Goal: Task Accomplishment & Management: Use online tool/utility

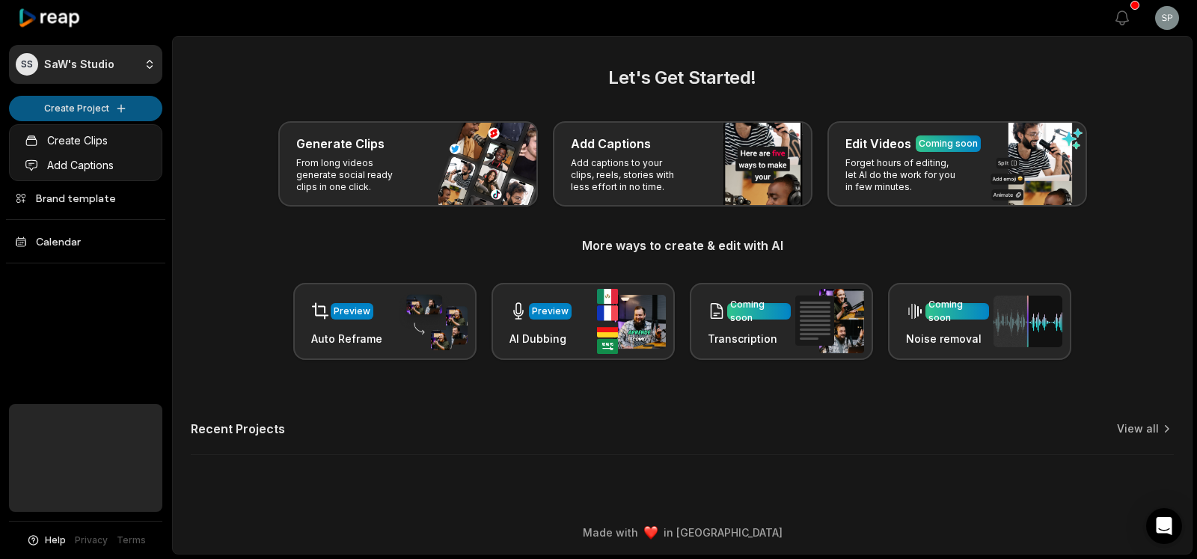
click at [99, 112] on html "SS SaW's Studio Create Project Home Projects Brand template Calendar Help Priva…" at bounding box center [598, 279] width 1197 height 559
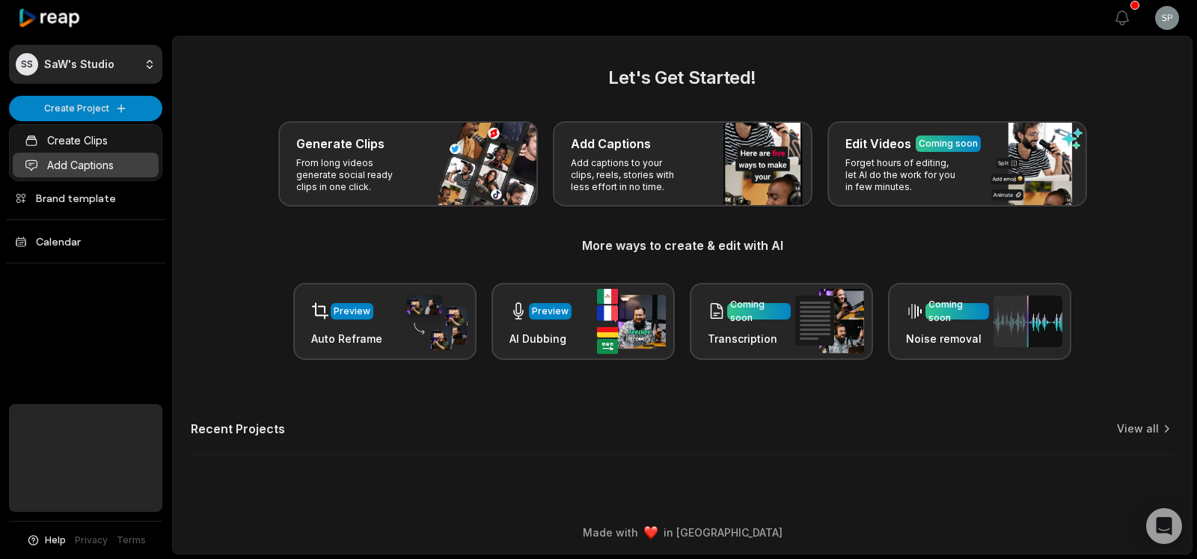
click at [75, 173] on link "Add Captions" at bounding box center [86, 165] width 146 height 25
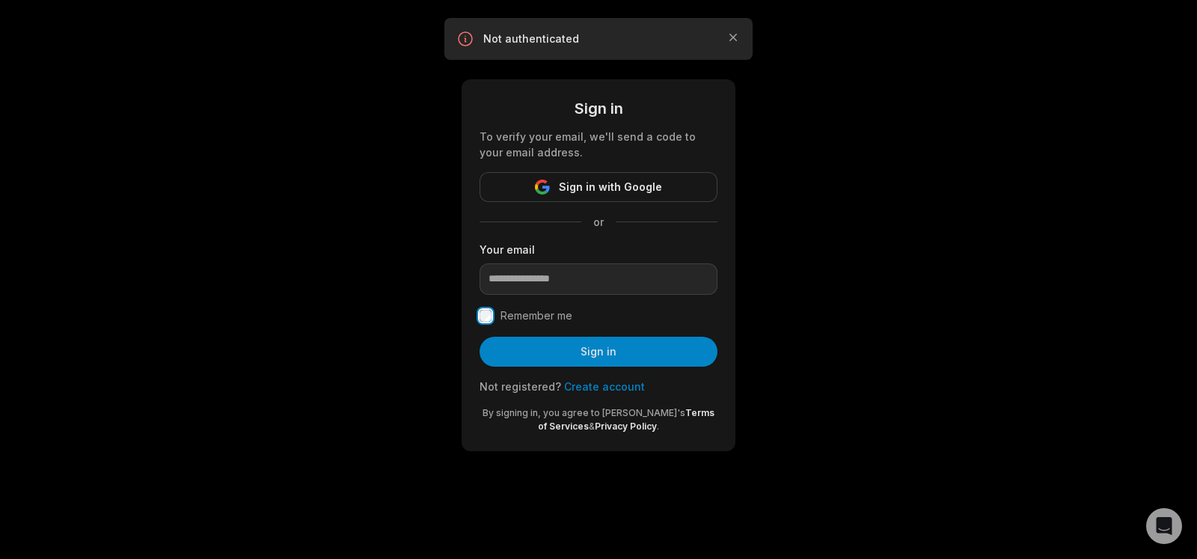
click at [480, 295] on div at bounding box center [480, 295] width 0 height 0
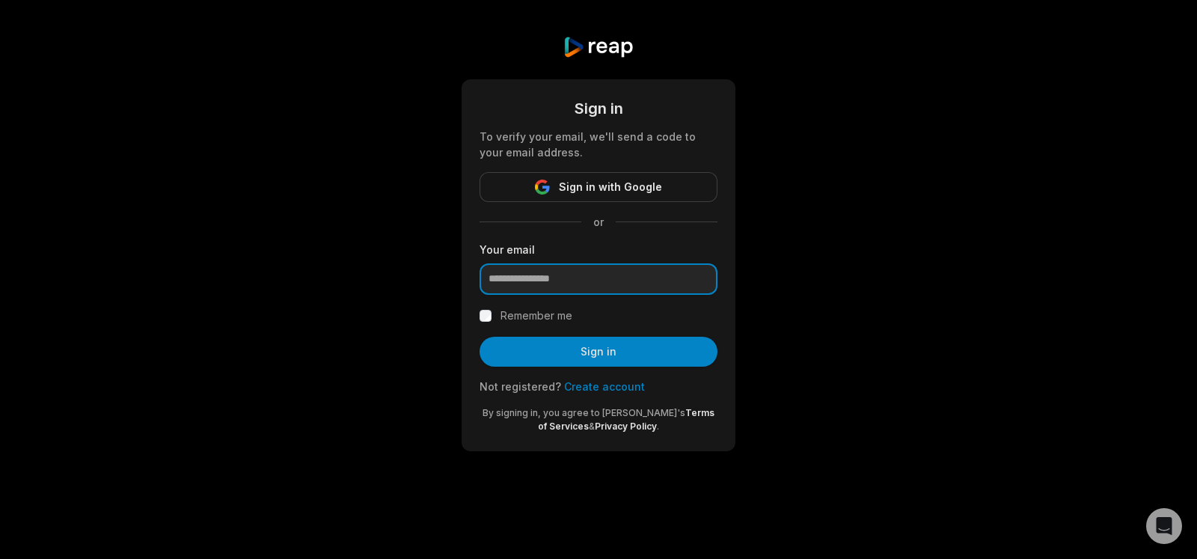
click at [600, 290] on input "email" at bounding box center [599, 278] width 238 height 31
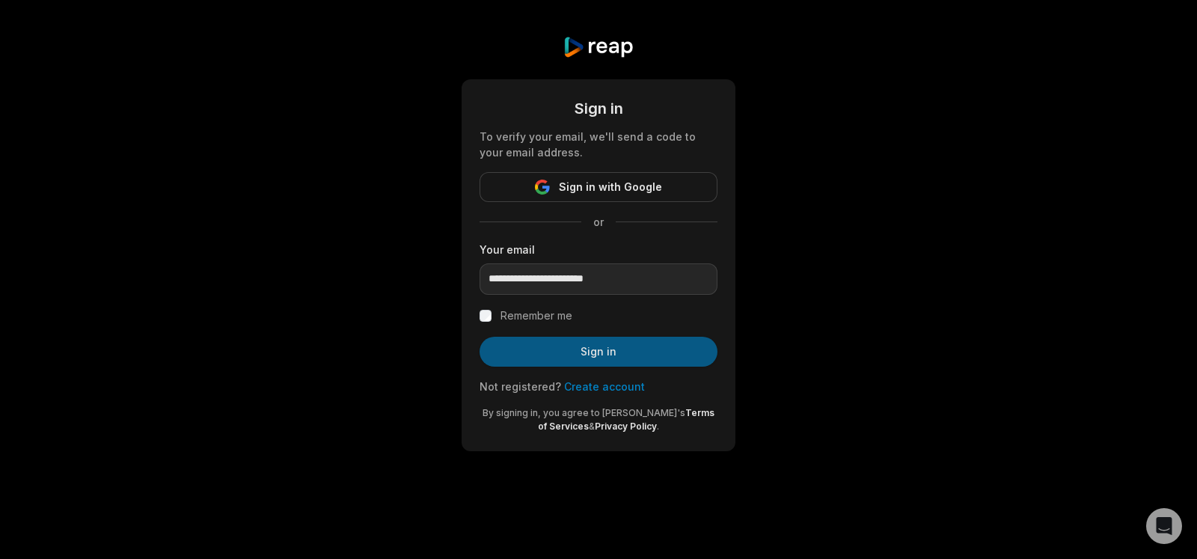
click at [602, 355] on button "Sign in" at bounding box center [599, 352] width 238 height 30
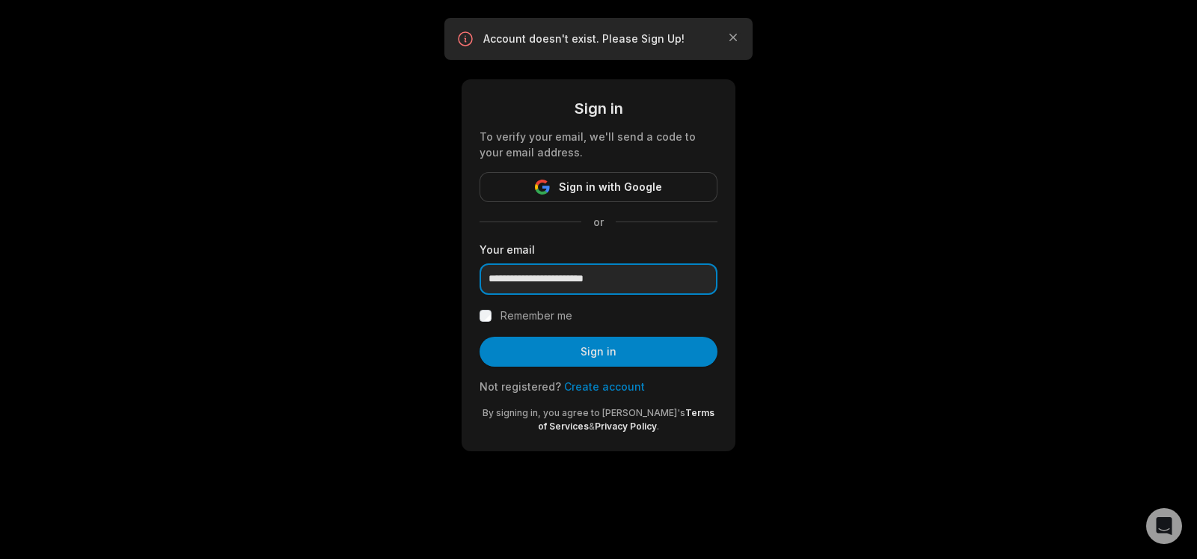
click at [552, 284] on input "**********" at bounding box center [599, 278] width 238 height 31
type input "**********"
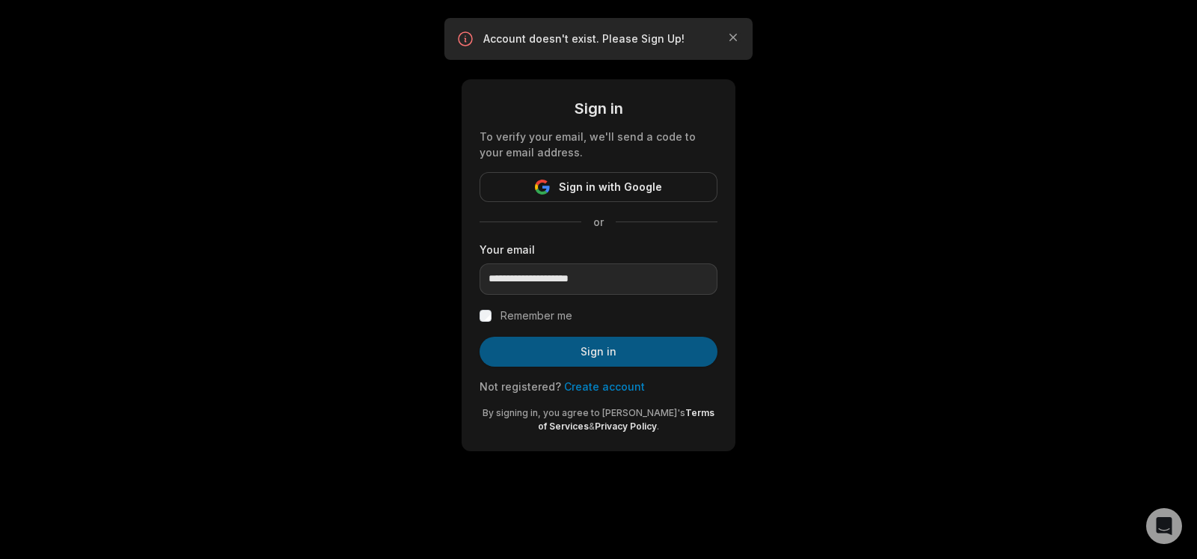
click at [613, 357] on button "Sign in" at bounding box center [599, 352] width 238 height 30
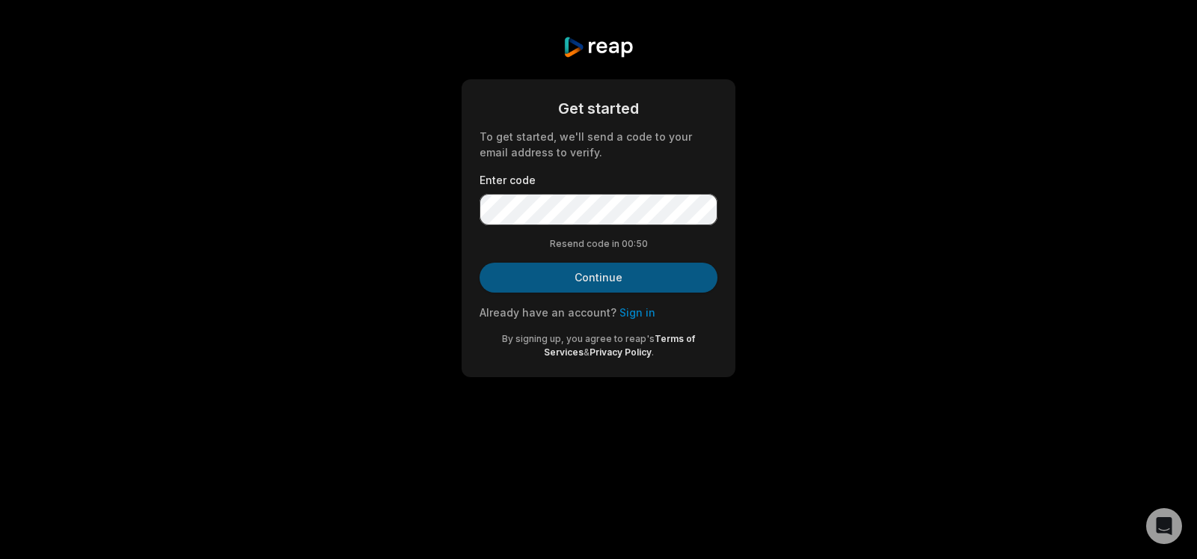
click at [599, 269] on button "Continue" at bounding box center [599, 278] width 238 height 30
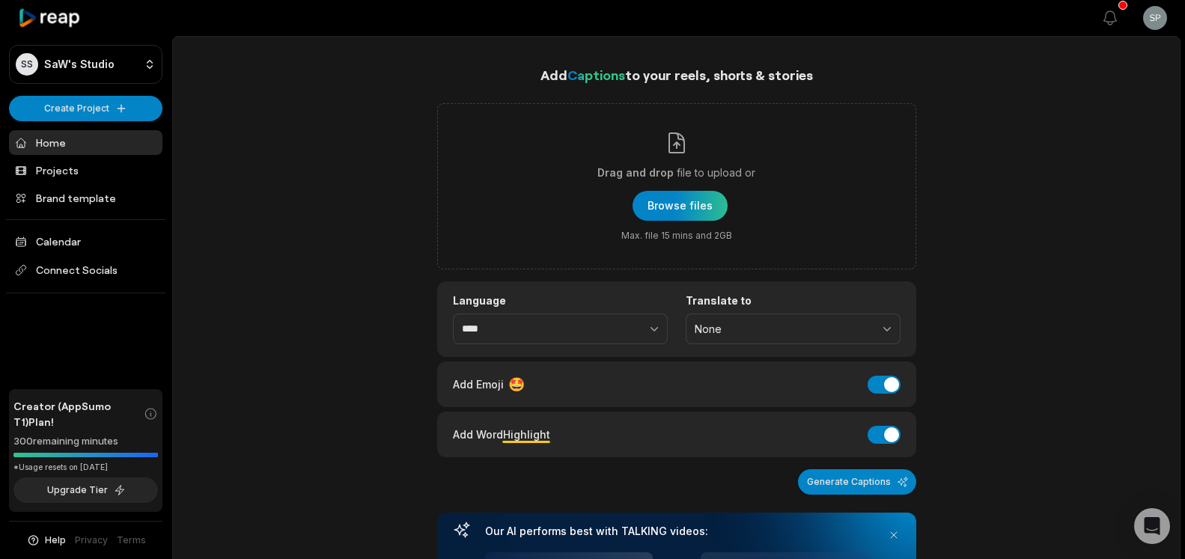
click at [913, 91] on div "Add Captions to your reels, shorts & stories Drag and drop file to upload or Br…" at bounding box center [676, 392] width 479 height 657
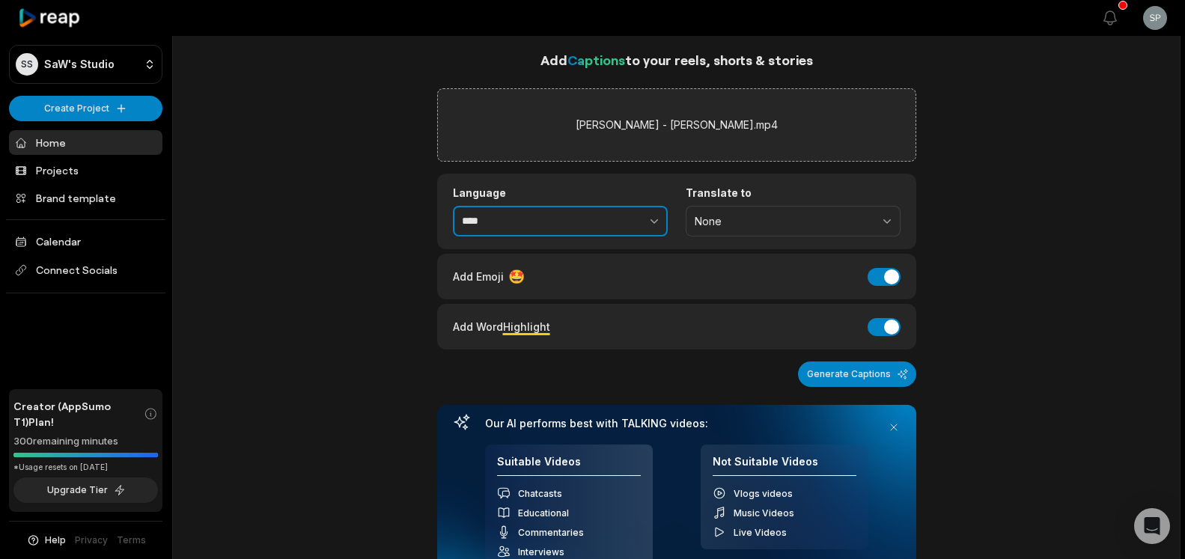
click at [512, 222] on input "****" at bounding box center [560, 221] width 215 height 31
click at [652, 227] on icon "button" at bounding box center [654, 220] width 15 height 15
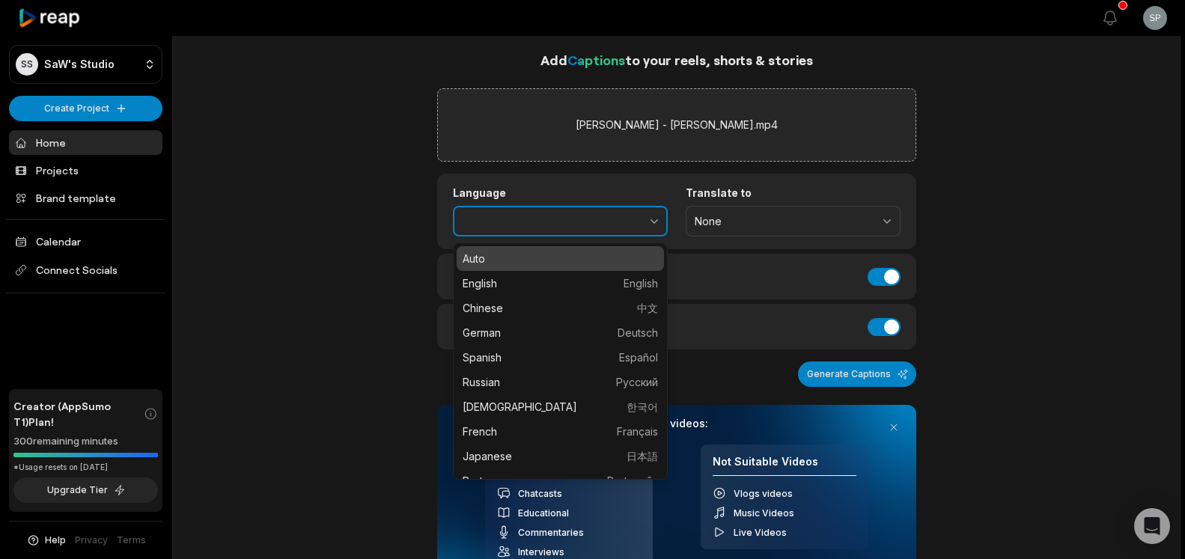
type input "*******"
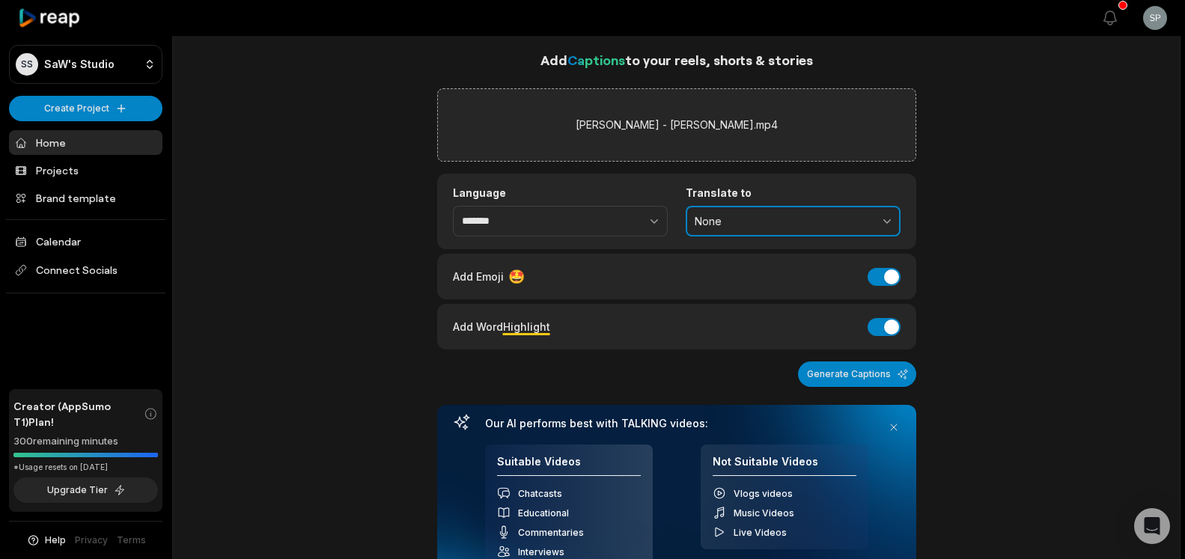
click at [759, 229] on button "None" at bounding box center [792, 221] width 215 height 31
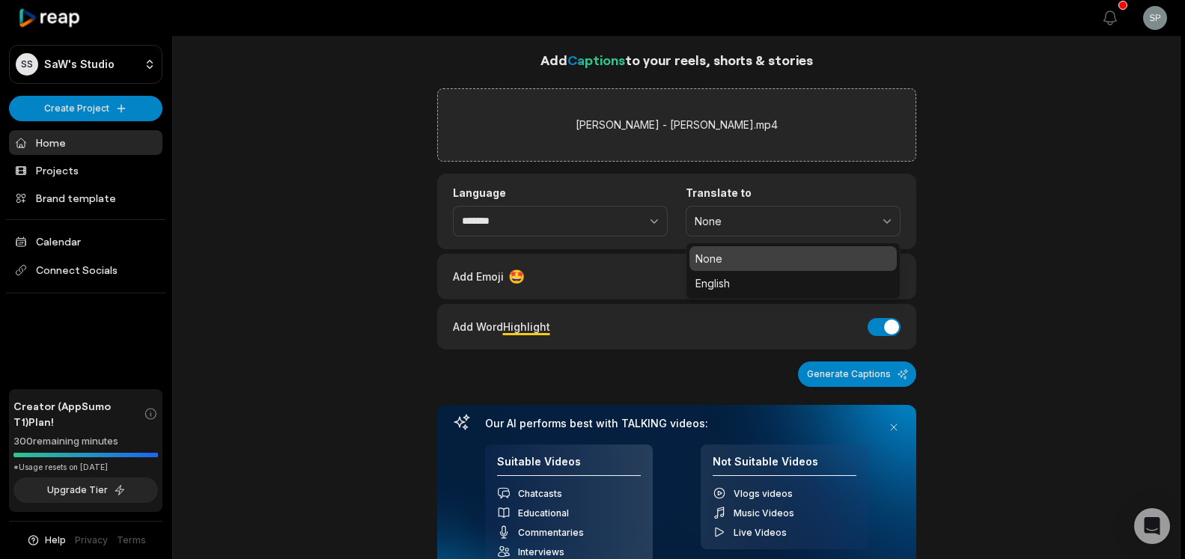
click at [1010, 216] on div "Add Captions to your reels, shorts & stories la corredera - carmela.mp4 Languag…" at bounding box center [676, 485] width 1007 height 873
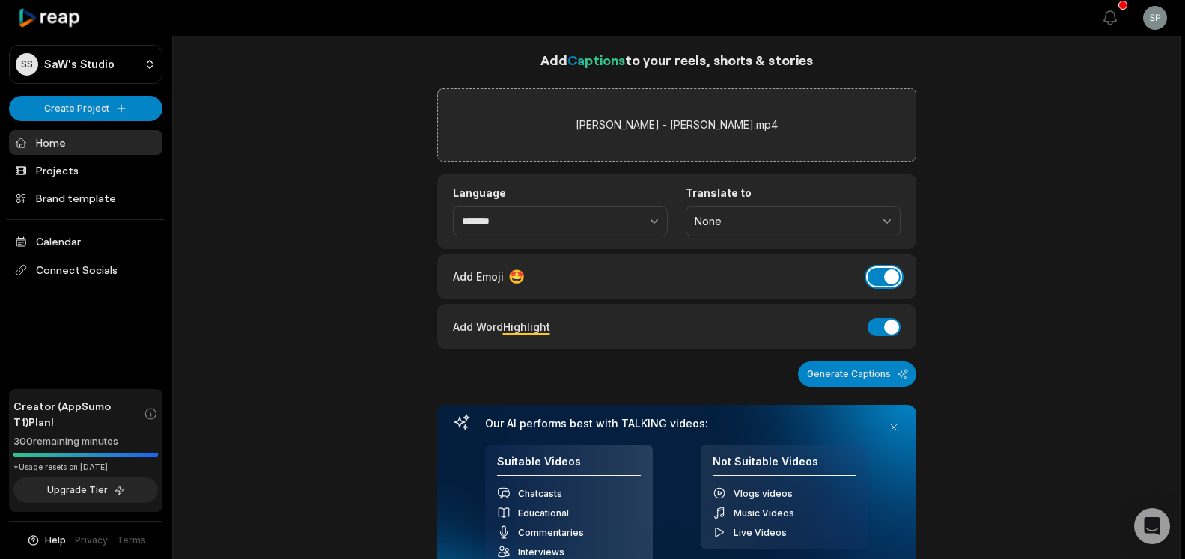
click at [876, 272] on button "Add Emoji" at bounding box center [883, 277] width 33 height 18
click at [1028, 304] on div "Add Captions to your reels, shorts & stories la corredera - carmela.mp4 Languag…" at bounding box center [676, 485] width 1007 height 873
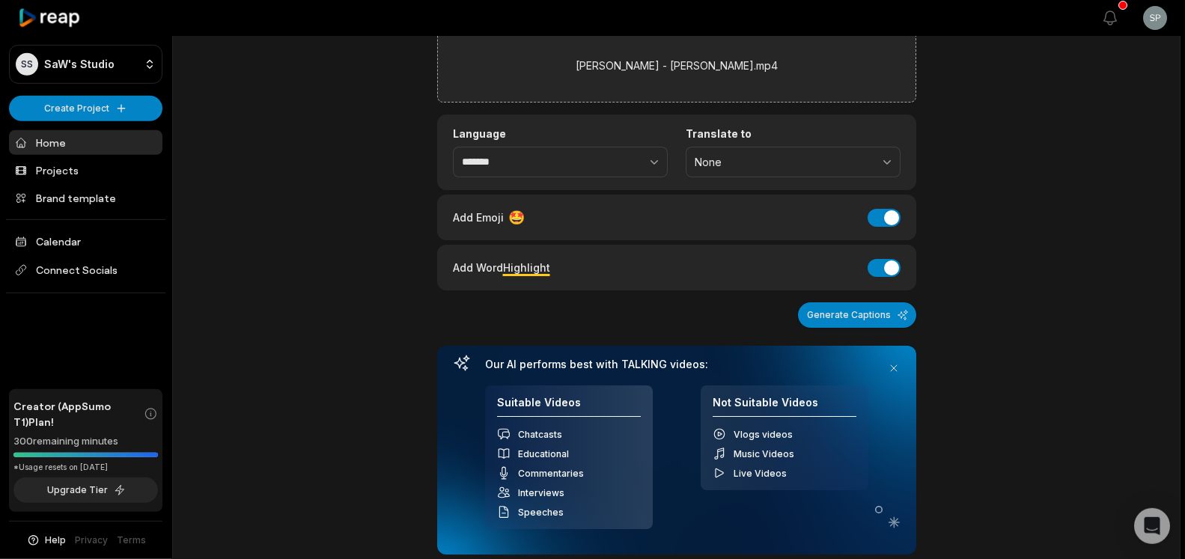
scroll to position [142, 0]
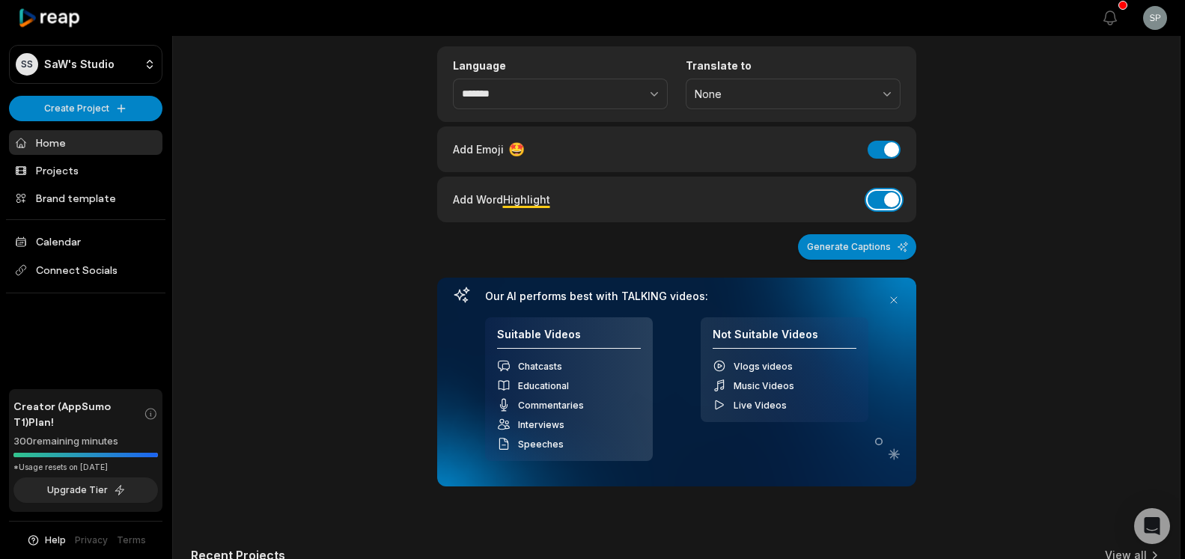
click at [884, 192] on button "Add Word Highlight" at bounding box center [883, 200] width 33 height 18
click at [1010, 290] on div "Add Captions to your reels, shorts & stories la corredera - carmela.mp4 Languag…" at bounding box center [676, 358] width 1007 height 873
click at [880, 257] on button "Generate Captions" at bounding box center [857, 246] width 118 height 25
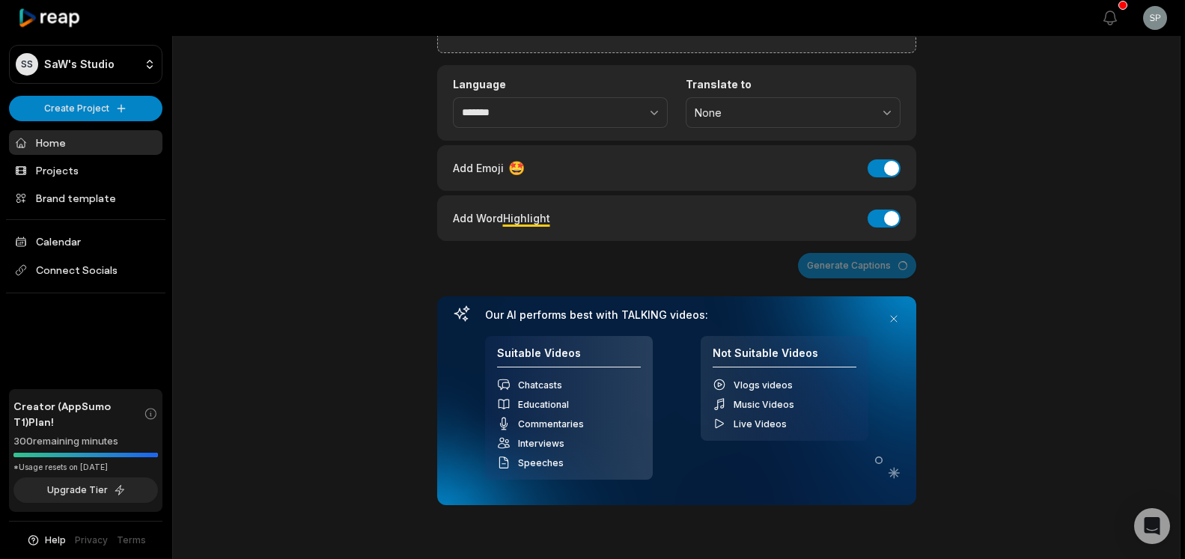
scroll to position [0, 0]
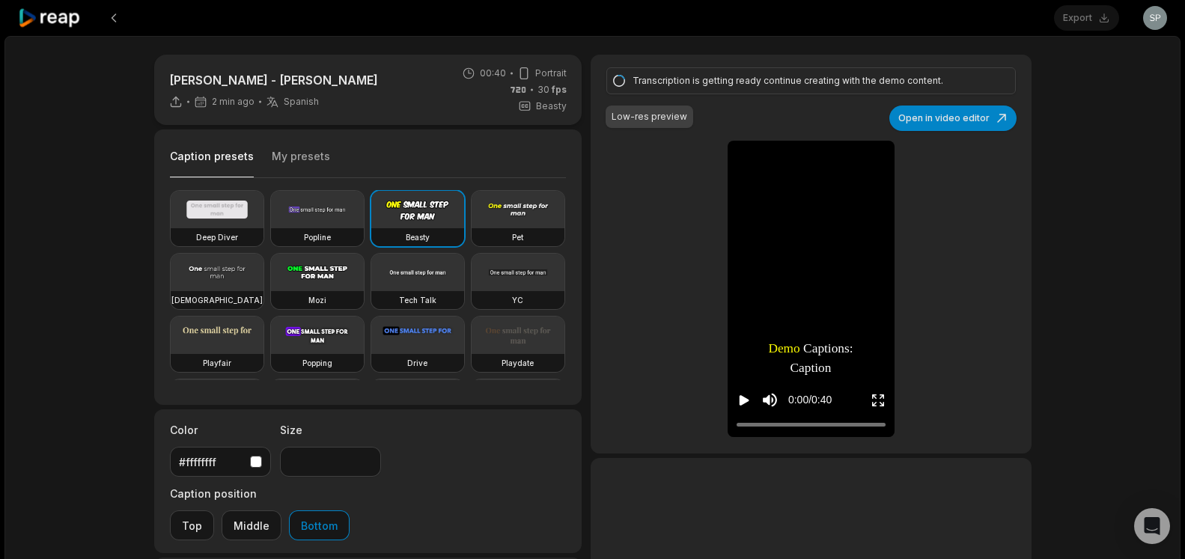
click at [745, 402] on icon "Play video" at bounding box center [744, 400] width 10 height 10
click at [745, 402] on icon "Pause video" at bounding box center [746, 400] width 2 height 10
click at [745, 402] on icon "Play video" at bounding box center [744, 400] width 10 height 10
click at [745, 402] on icon "Pause video" at bounding box center [746, 400] width 2 height 10
click at [745, 402] on icon "Play video" at bounding box center [744, 400] width 10 height 10
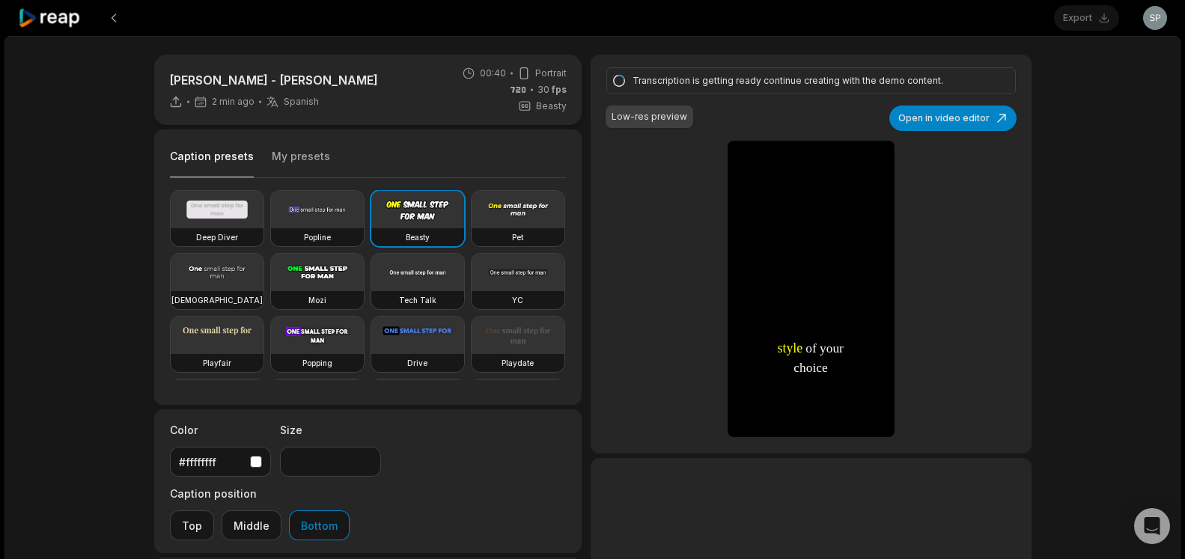
click at [745, 402] on icon "Pause video" at bounding box center [746, 400] width 2 height 10
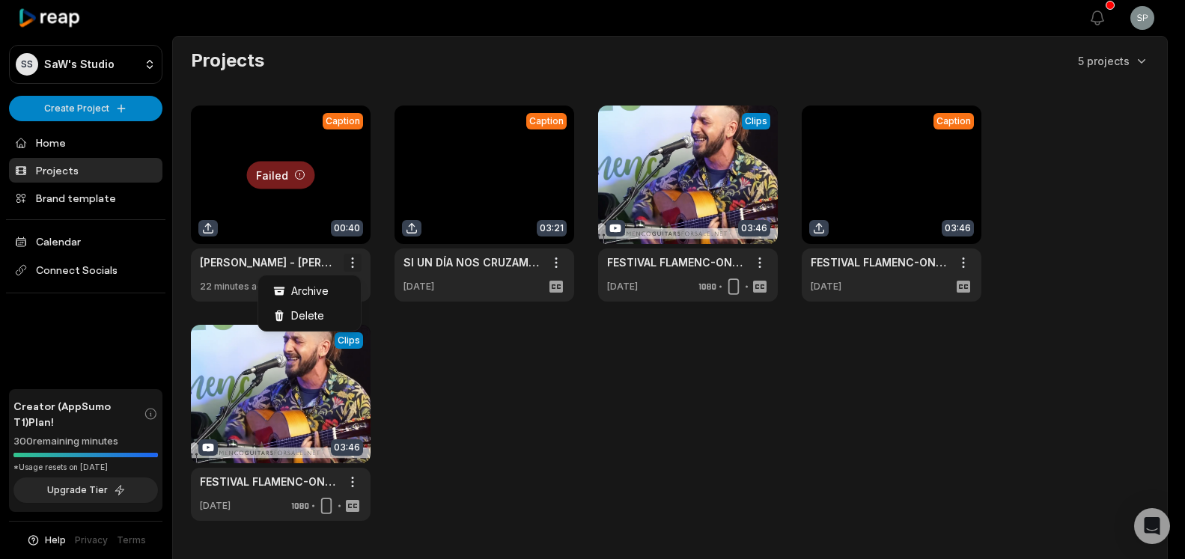
click at [351, 263] on html "SS SaW's Studio Create Project Home Projects Brand template Calendar Connect So…" at bounding box center [592, 279] width 1185 height 559
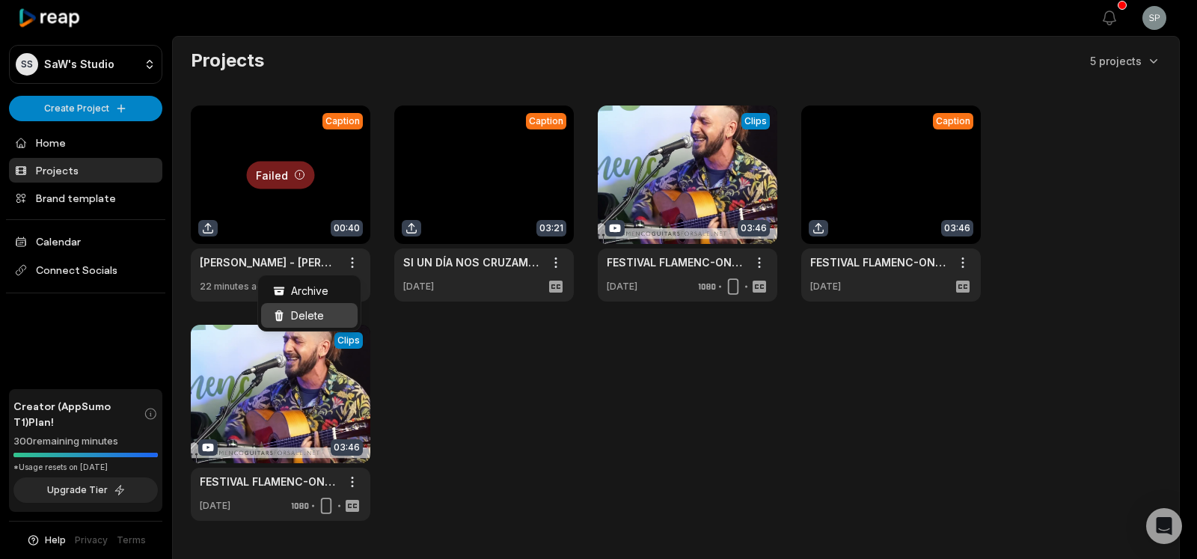
click at [312, 319] on span "Delete" at bounding box center [307, 316] width 33 height 16
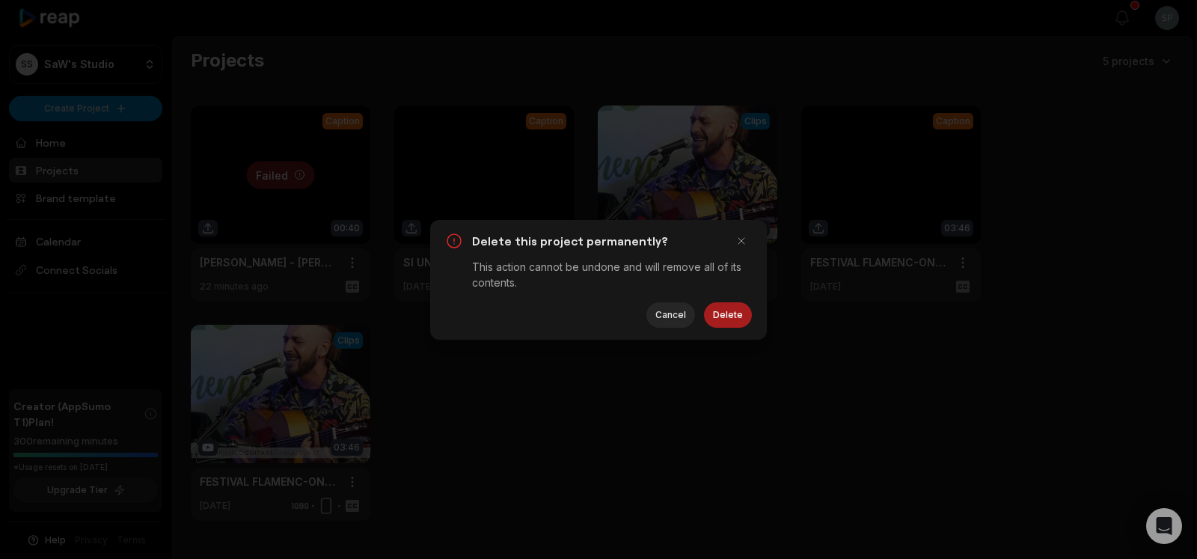
click at [733, 315] on button "Delete" at bounding box center [728, 314] width 48 height 25
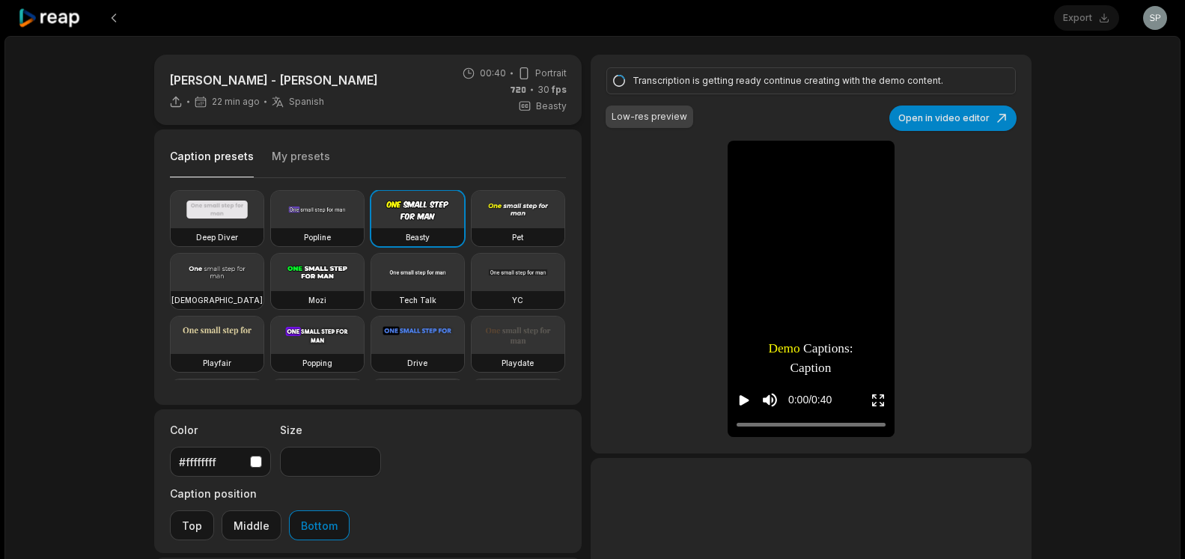
click at [67, 18] on icon at bounding box center [50, 18] width 64 height 20
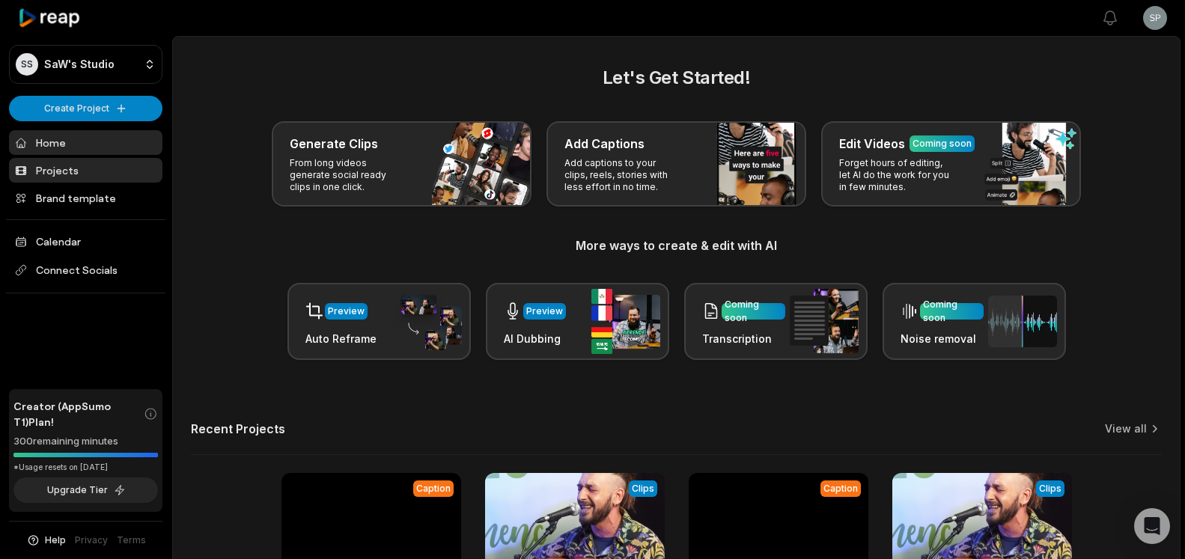
click at [82, 171] on link "Projects" at bounding box center [85, 170] width 153 height 25
